Goal: Information Seeking & Learning: Learn about a topic

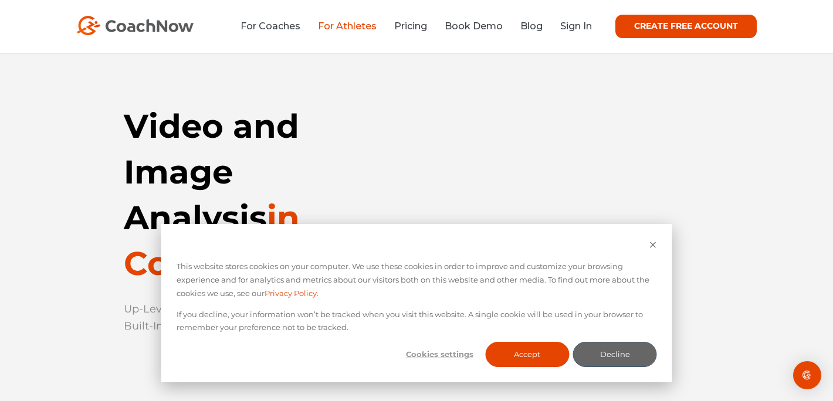
click at [338, 28] on link "For Athletes" at bounding box center [347, 26] width 59 height 11
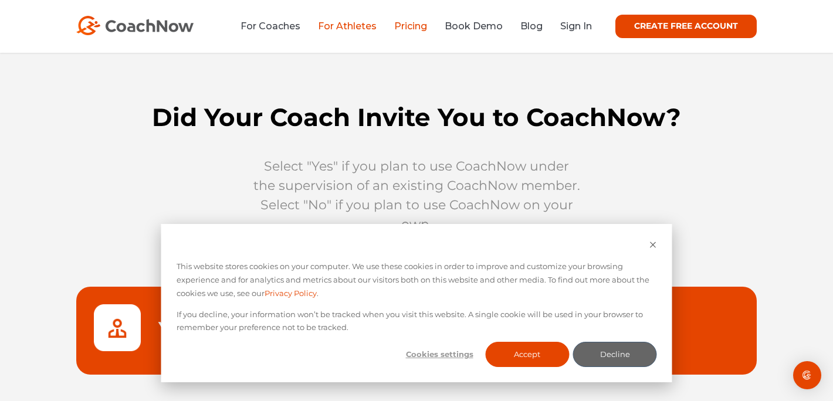
click at [416, 25] on link "Pricing" at bounding box center [410, 26] width 33 height 11
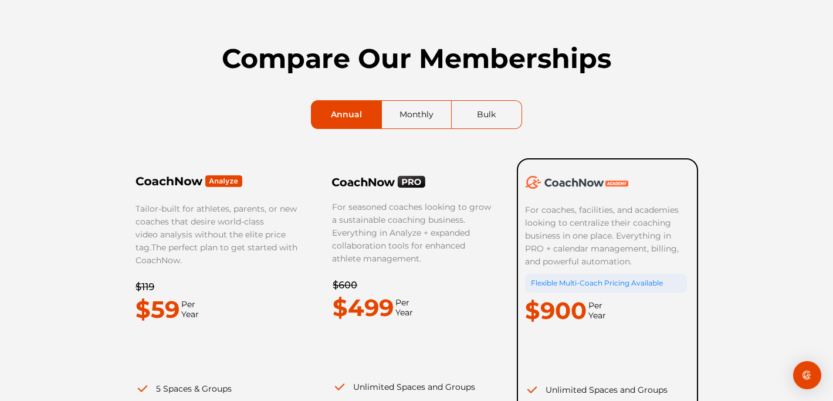
scroll to position [66, 0]
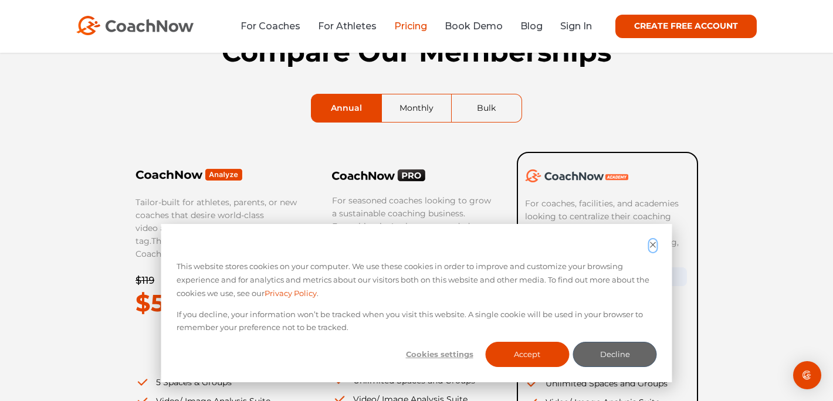
click at [654, 244] on icon "Dismiss cookie banner" at bounding box center [653, 245] width 6 height 6
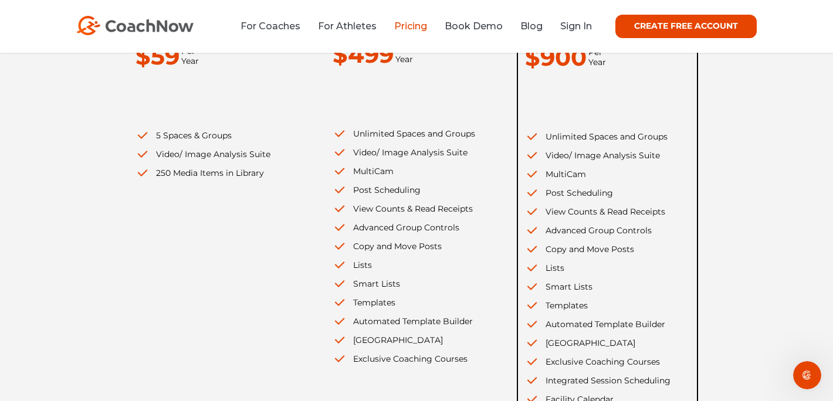
scroll to position [227, 0]
